Goal: Task Accomplishment & Management: Use online tool/utility

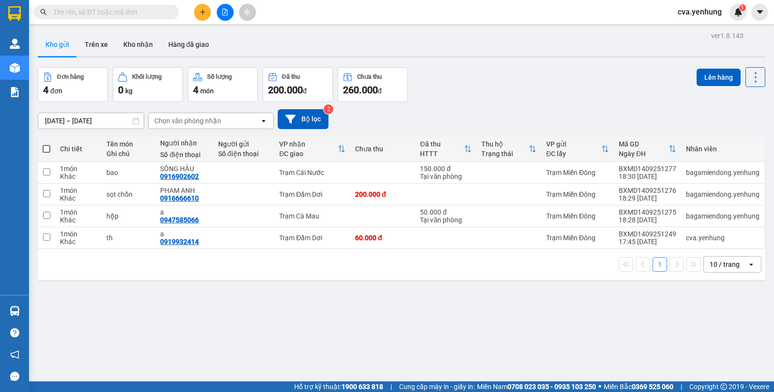
click at [45, 146] on span at bounding box center [47, 149] width 8 height 8
click at [46, 144] on input "checkbox" at bounding box center [46, 144] width 0 height 0
checkbox input "true"
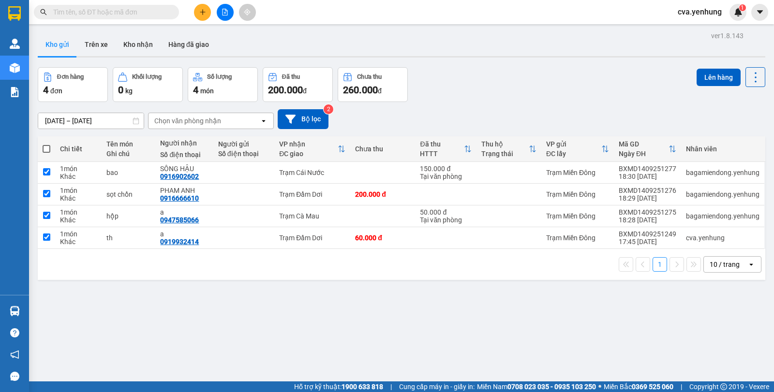
checkbox input "true"
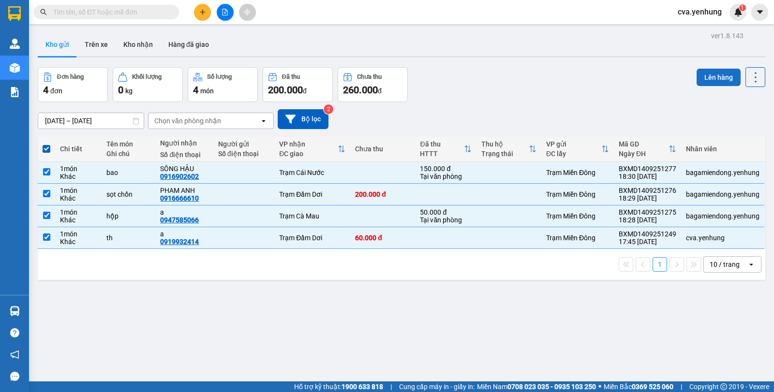
click at [703, 73] on button "Lên hàng" at bounding box center [719, 77] width 44 height 17
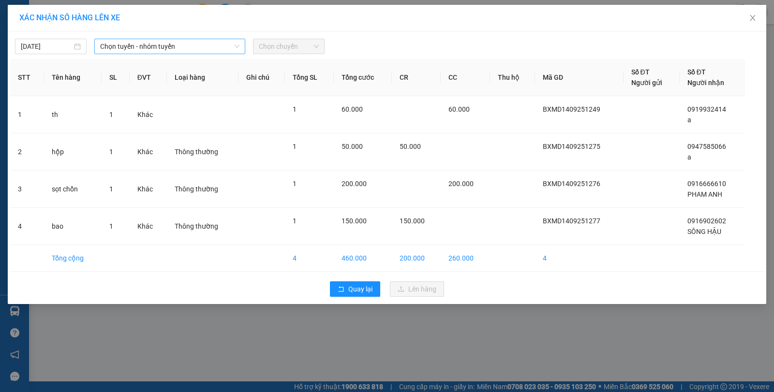
click at [235, 44] on icon "down" at bounding box center [237, 47] width 6 height 6
click at [239, 45] on icon "down" at bounding box center [237, 46] width 5 height 3
click at [239, 40] on div "Chọn tuyến - nhóm tuyến" at bounding box center [169, 46] width 151 height 15
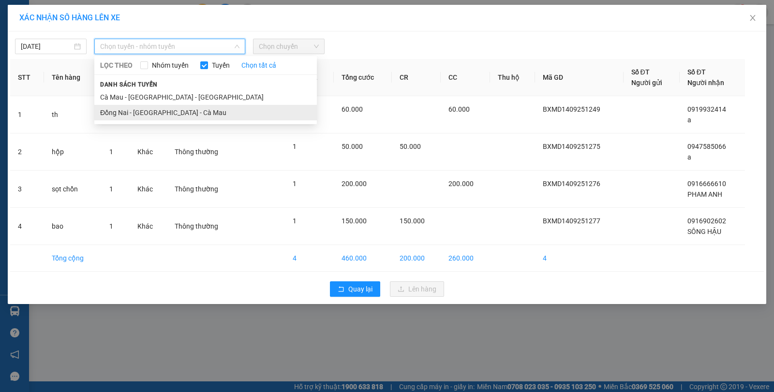
click at [209, 109] on li "Đồng Nai - [GEOGRAPHIC_DATA] - Cà Mau" at bounding box center [205, 112] width 223 height 15
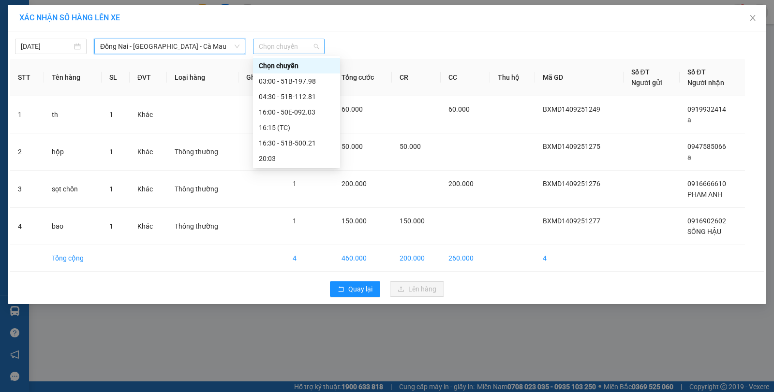
click at [316, 46] on span "Chọn chuyến" at bounding box center [289, 46] width 60 height 15
click at [296, 109] on div "16:00 - 50E-092.03" at bounding box center [296, 112] width 75 height 11
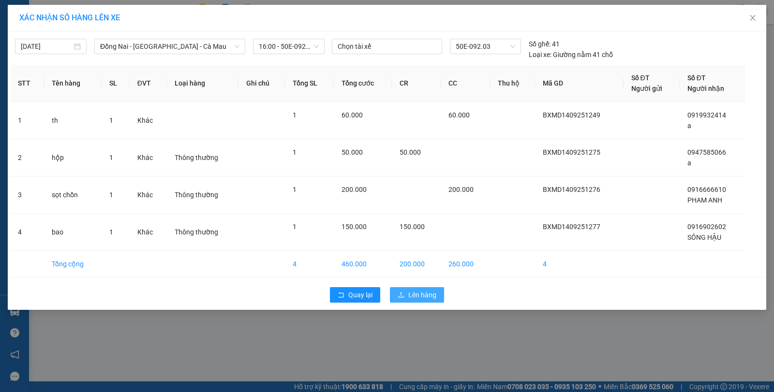
click at [404, 294] on icon "upload" at bounding box center [401, 295] width 7 height 7
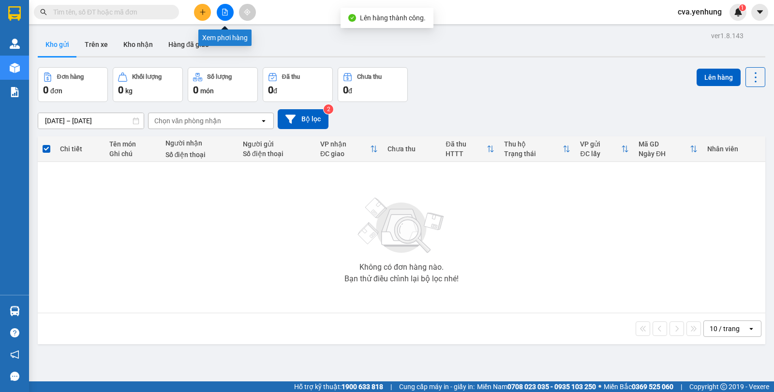
click at [227, 13] on icon "file-add" at bounding box center [225, 12] width 5 height 7
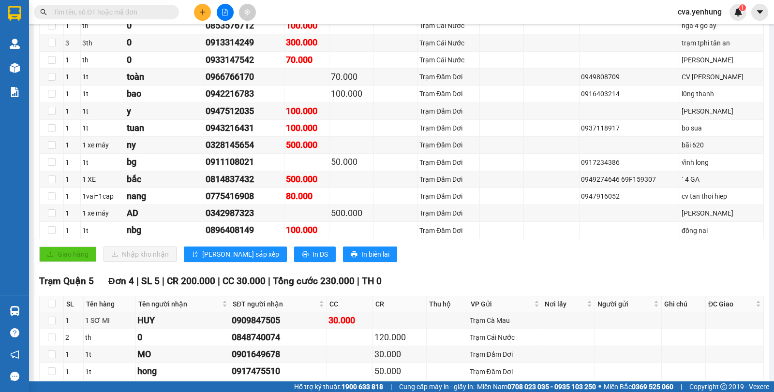
scroll to position [267, 0]
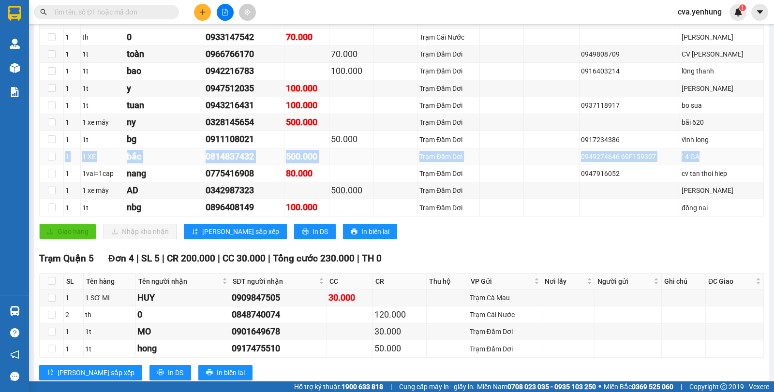
drag, startPoint x: 714, startPoint y: 148, endPoint x: 717, endPoint y: 164, distance: 16.7
click at [717, 164] on tbody "1 1t a 0837777616 2.340.000 Trạm Cà Mau p long 1 th 0 0907745047 80.000 Trạm Cá…" at bounding box center [402, 79] width 724 height 273
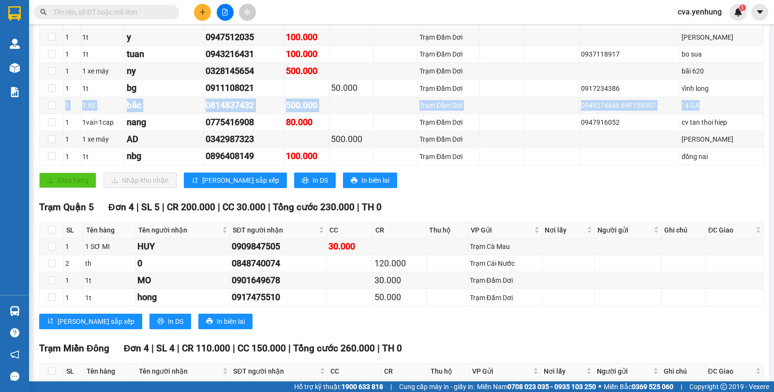
scroll to position [0, 0]
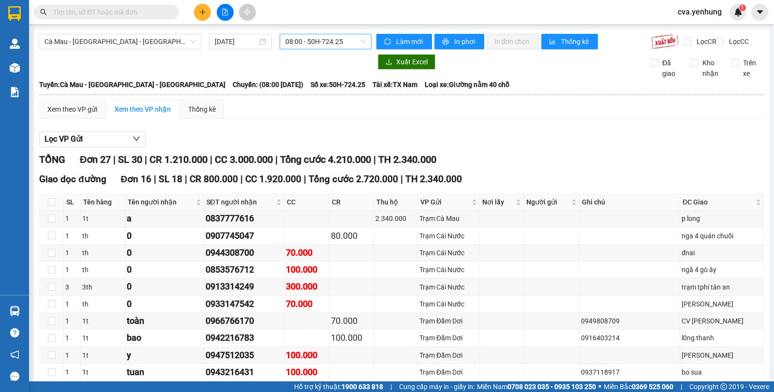
click at [361, 39] on div "08:00 - 50H-724.25" at bounding box center [325, 41] width 91 height 15
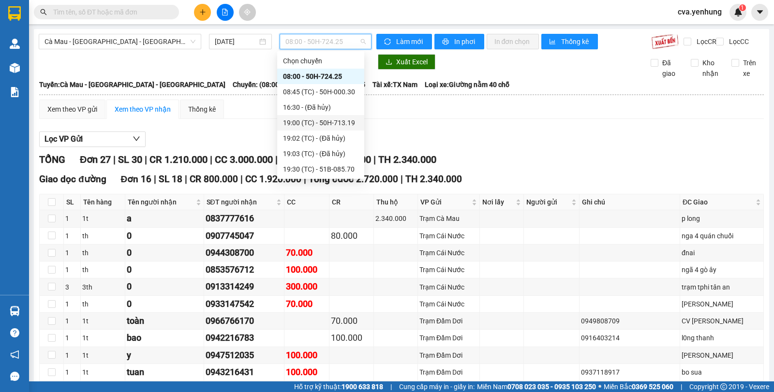
click at [336, 125] on div "19:00 (TC) - 50H-713.19" at bounding box center [320, 123] width 75 height 11
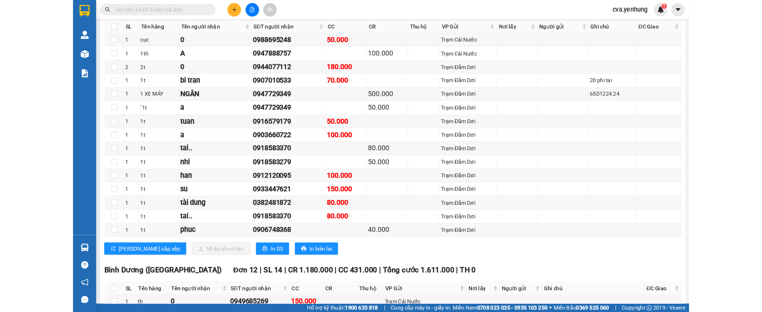
scroll to position [364, 0]
